Goal: Navigation & Orientation: Find specific page/section

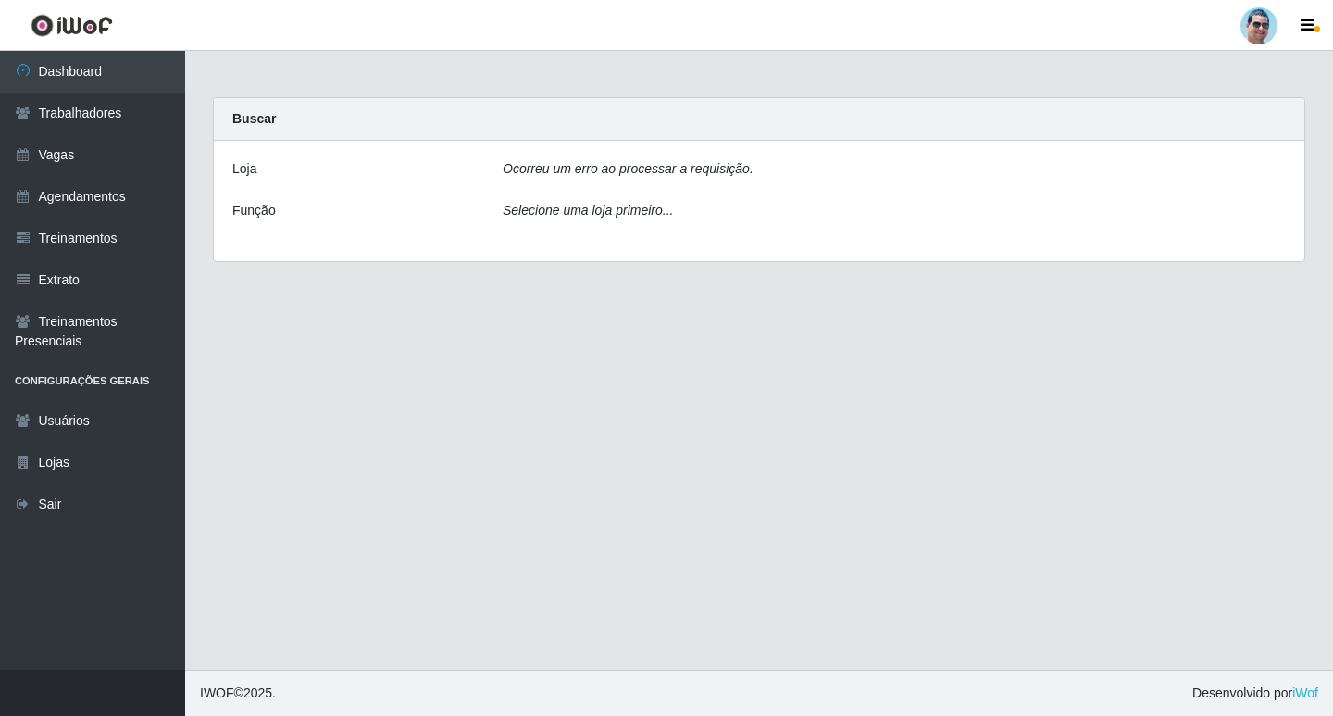
click at [533, 169] on icon "Ocorreu um erro ao processar a requisição." at bounding box center [628, 168] width 251 height 15
click at [132, 76] on link "Dashboard" at bounding box center [92, 72] width 185 height 42
click at [123, 122] on link "Trabalhadores" at bounding box center [92, 114] width 185 height 42
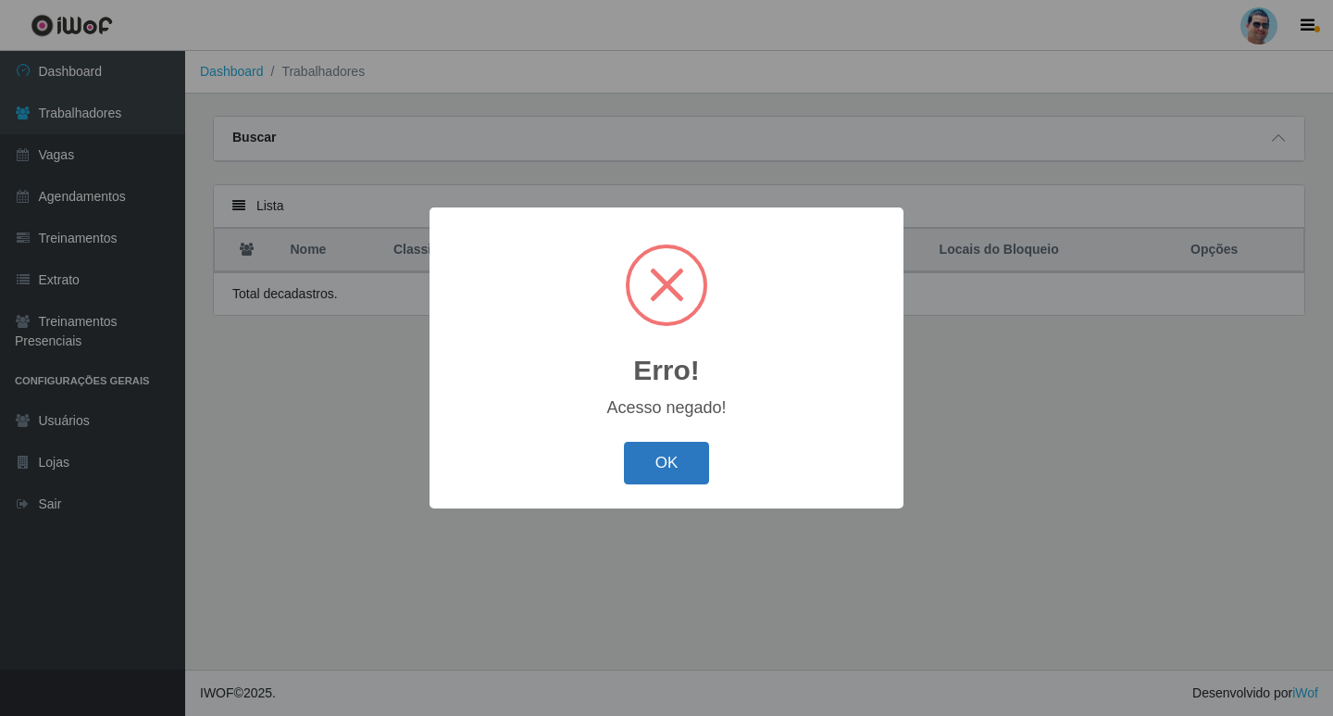
click at [678, 463] on button "OK" at bounding box center [667, 464] width 86 height 44
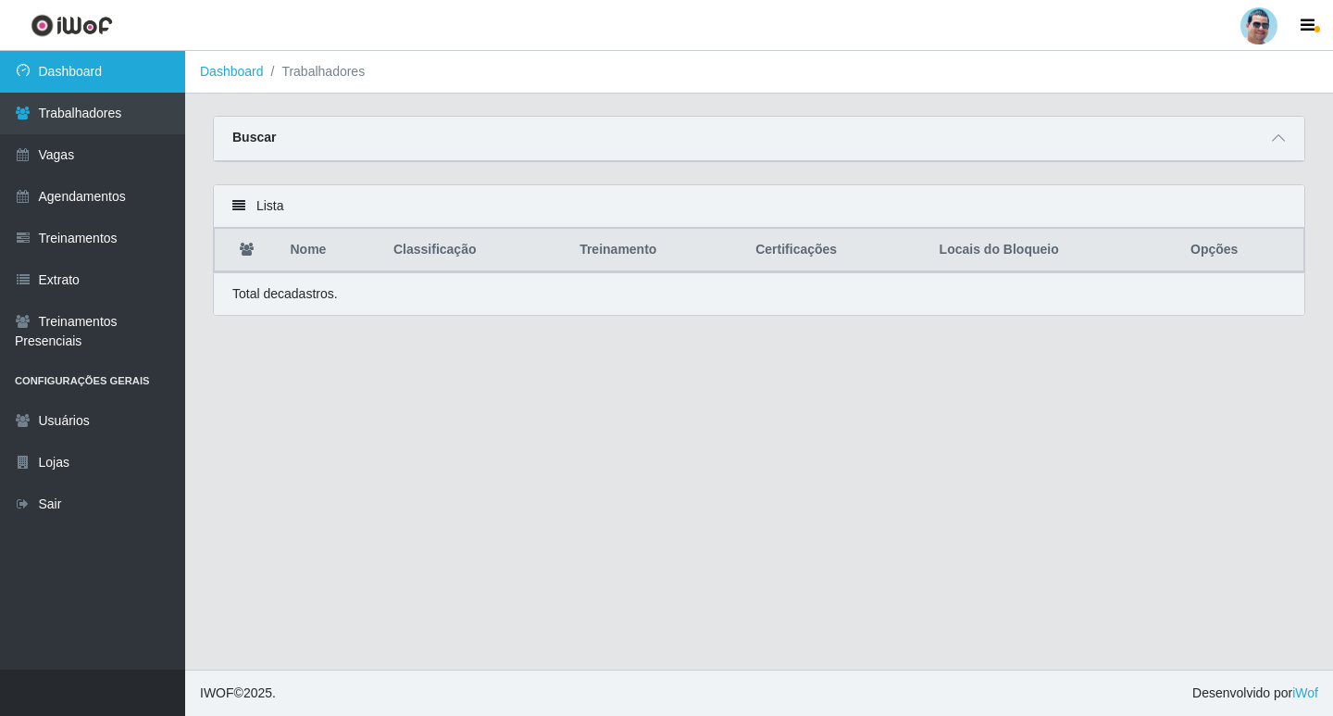
click at [56, 75] on link "Dashboard" at bounding box center [92, 72] width 185 height 42
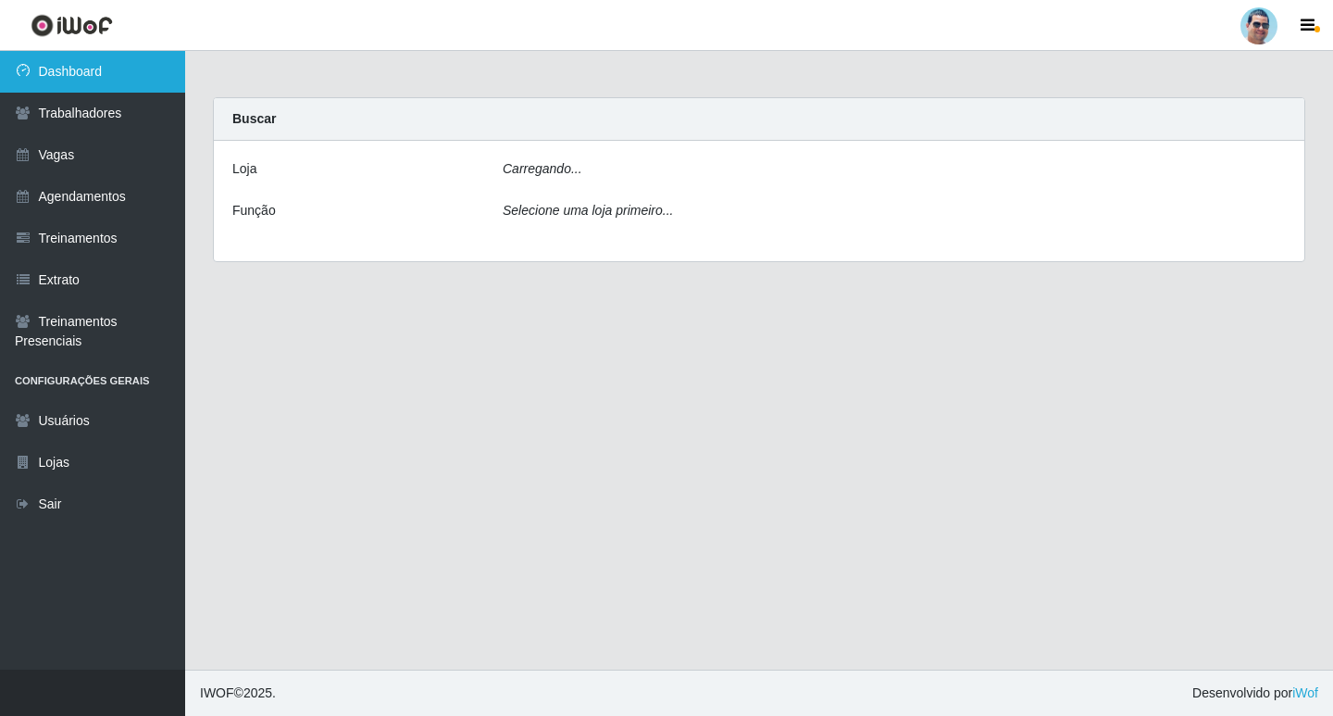
click at [56, 75] on link "Dashboard" at bounding box center [92, 72] width 185 height 42
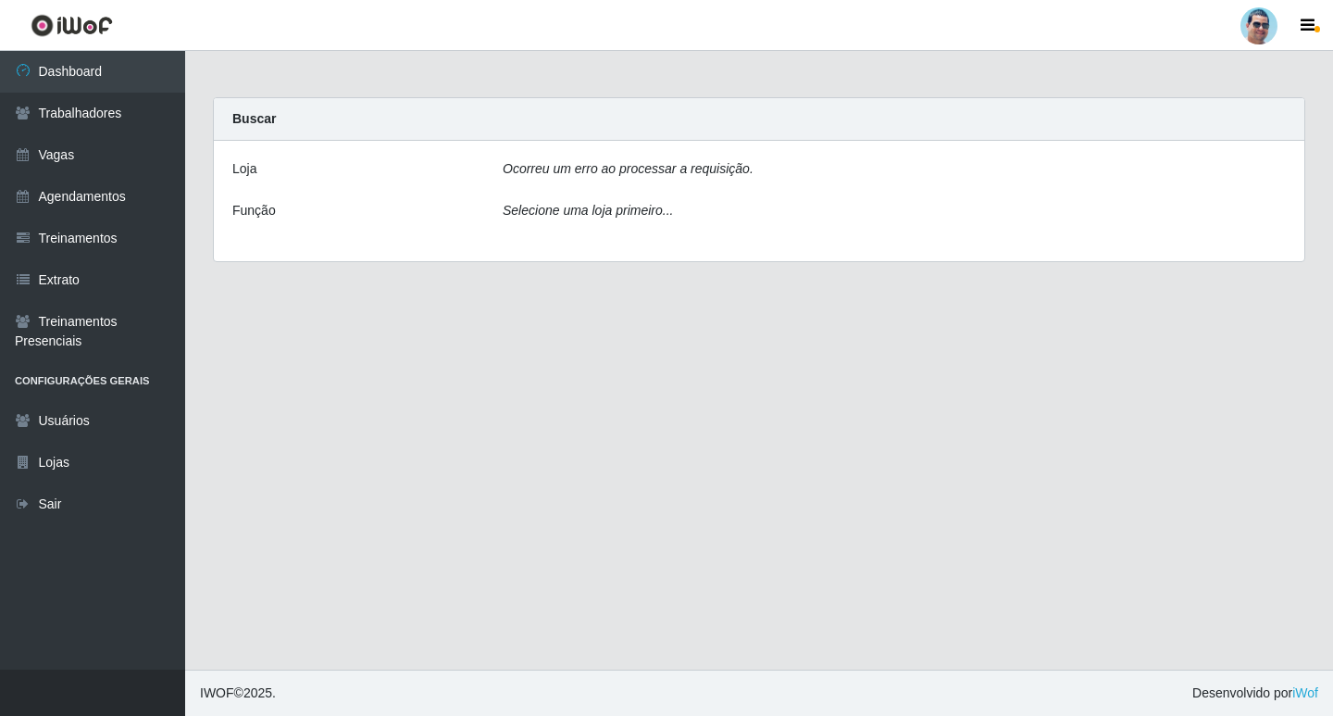
click at [633, 206] on icon "Selecione uma loja primeiro..." at bounding box center [588, 210] width 170 height 15
click at [625, 167] on icon "Ocorreu um erro ao processar a requisição." at bounding box center [628, 168] width 251 height 15
click at [616, 205] on icon "Selecione uma loja primeiro..." at bounding box center [588, 210] width 170 height 15
click at [615, 208] on icon "Selecione uma loja primeiro..." at bounding box center [588, 210] width 170 height 15
click at [71, 116] on link "Trabalhadores" at bounding box center [92, 114] width 185 height 42
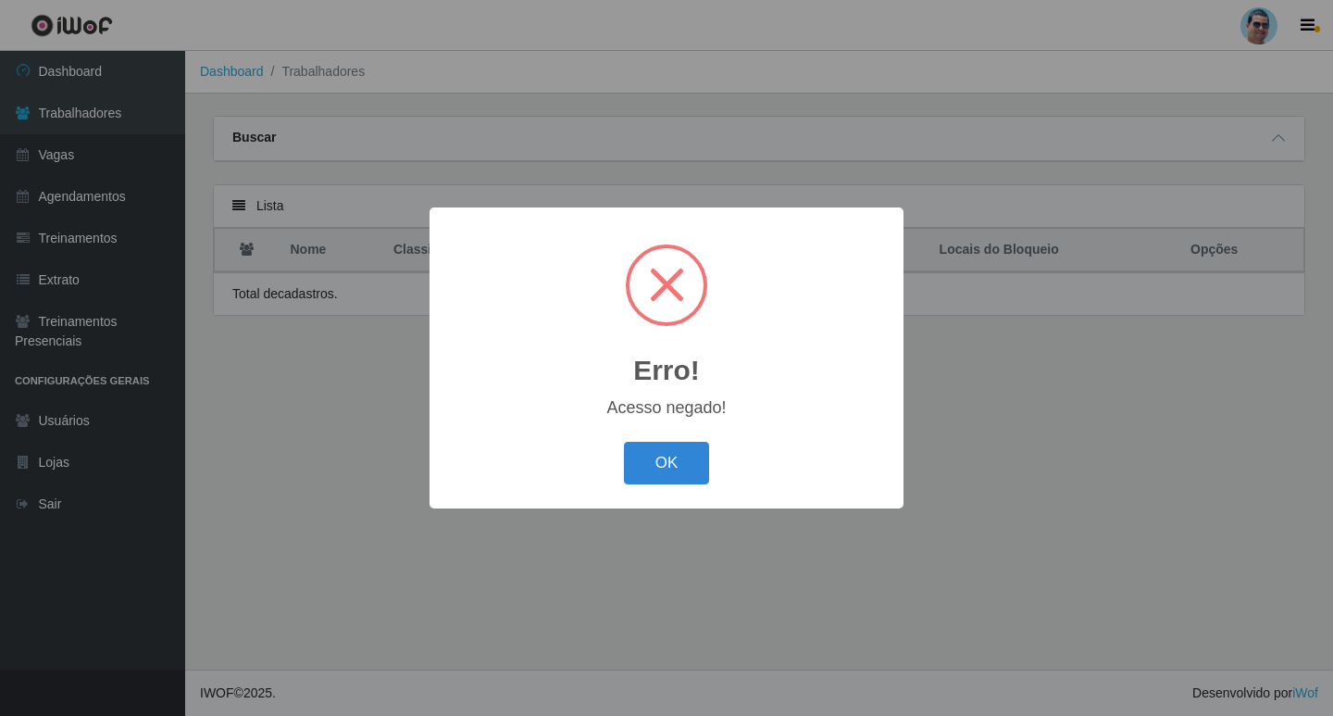
click at [622, 450] on div "OK Cancel" at bounding box center [666, 462] width 437 height 53
click at [643, 462] on button "OK" at bounding box center [667, 464] width 86 height 44
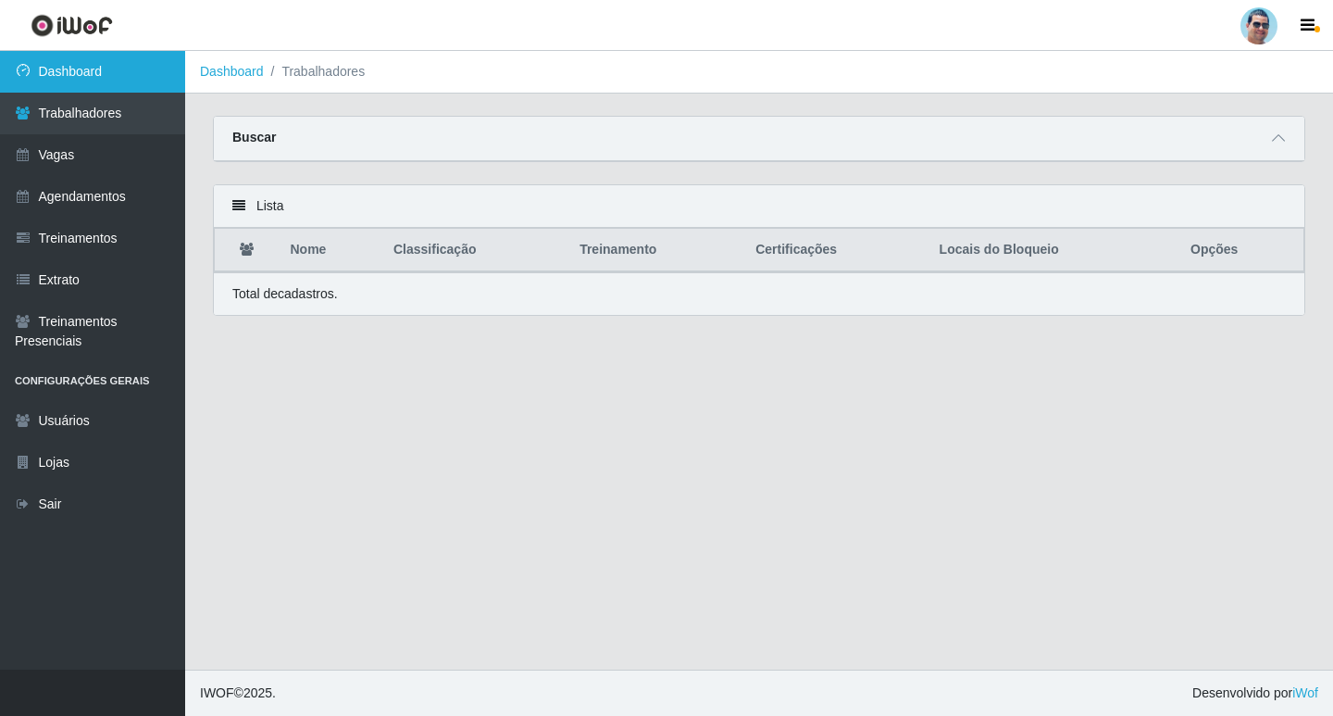
click at [116, 58] on link "Dashboard" at bounding box center [92, 72] width 185 height 42
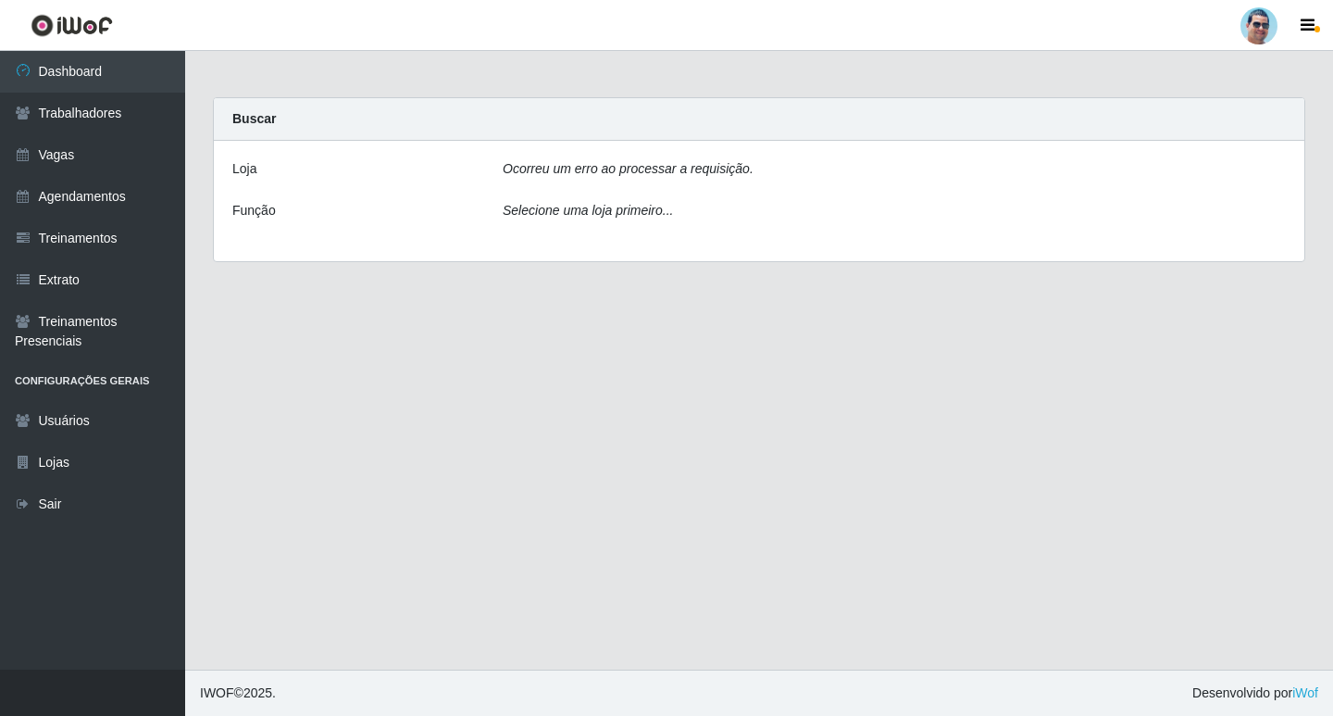
click at [652, 171] on icon "Ocorreu um erro ao processar a requisição." at bounding box center [628, 168] width 251 height 15
click at [540, 168] on icon "Ocorreu um erro ao processar a requisição." at bounding box center [628, 168] width 251 height 15
click at [787, 156] on div "Loja Ocorreu um erro ao processar a requisição. Função Selecione uma loja prime…" at bounding box center [759, 201] width 1091 height 120
click at [108, 56] on link "Dashboard" at bounding box center [92, 72] width 185 height 42
